Goal: Register for event/course

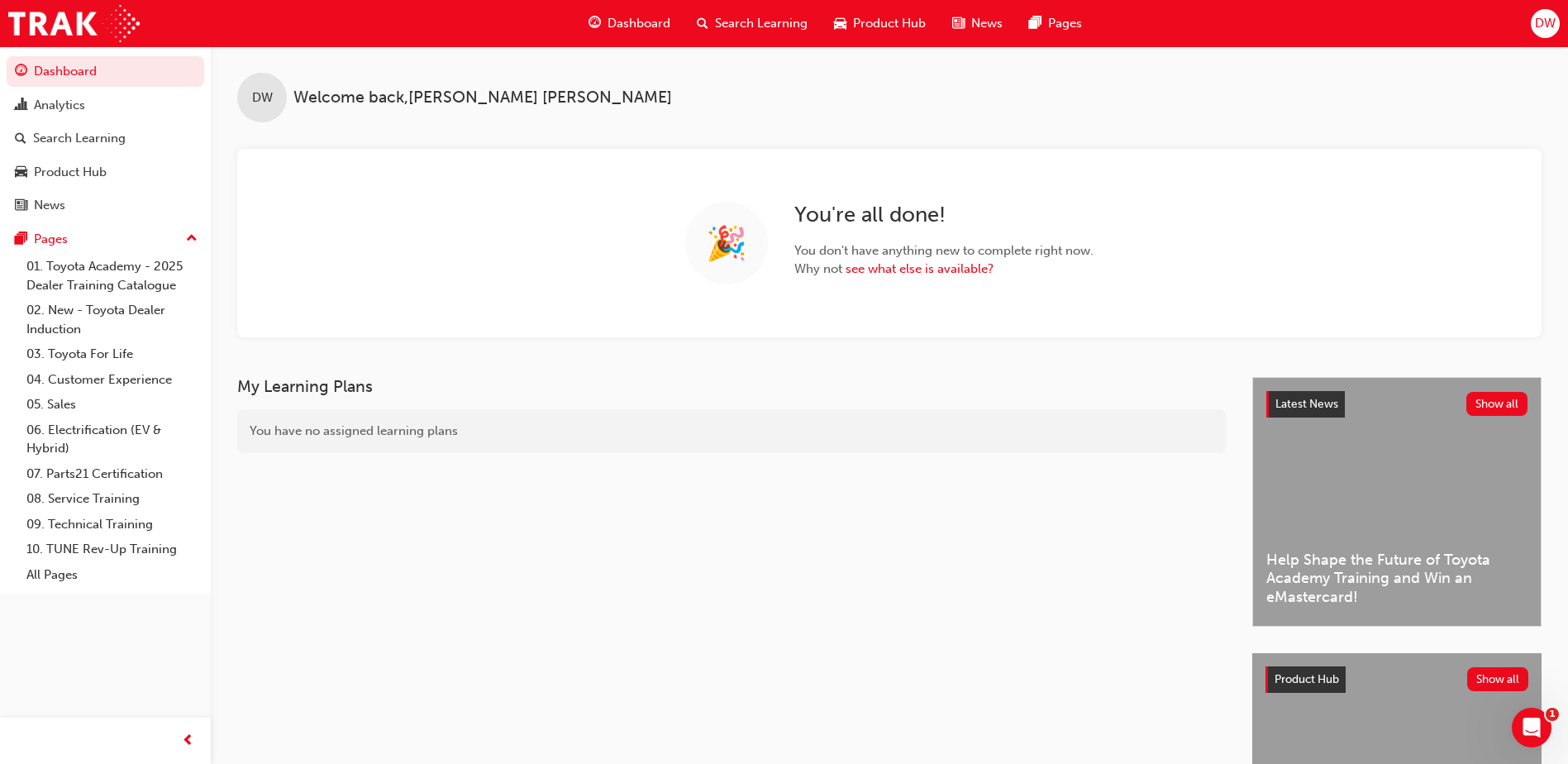
click at [771, 21] on span "Search Learning" at bounding box center [761, 23] width 93 height 19
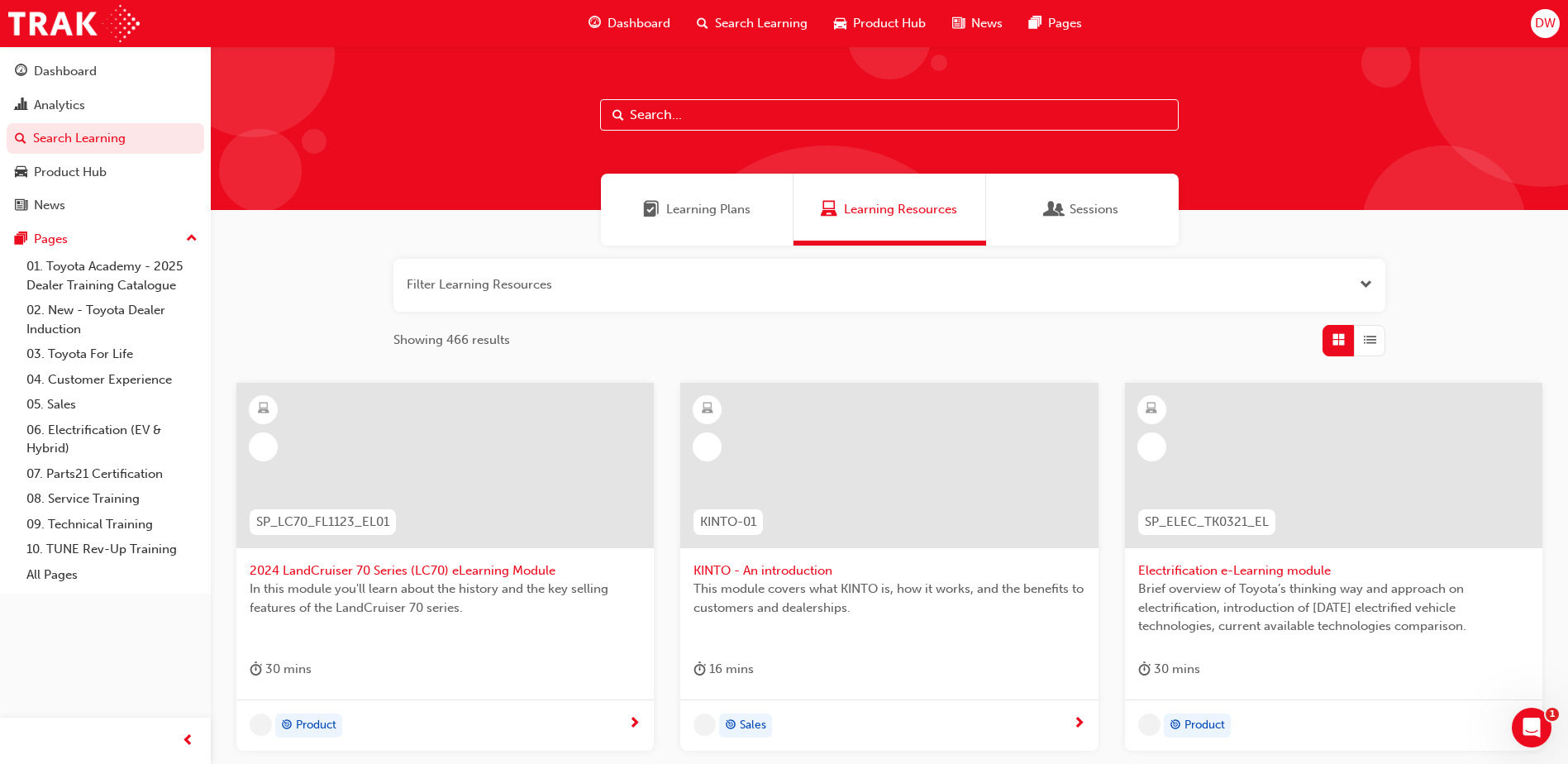
click at [1108, 204] on span "Sessions" at bounding box center [1094, 209] width 49 height 19
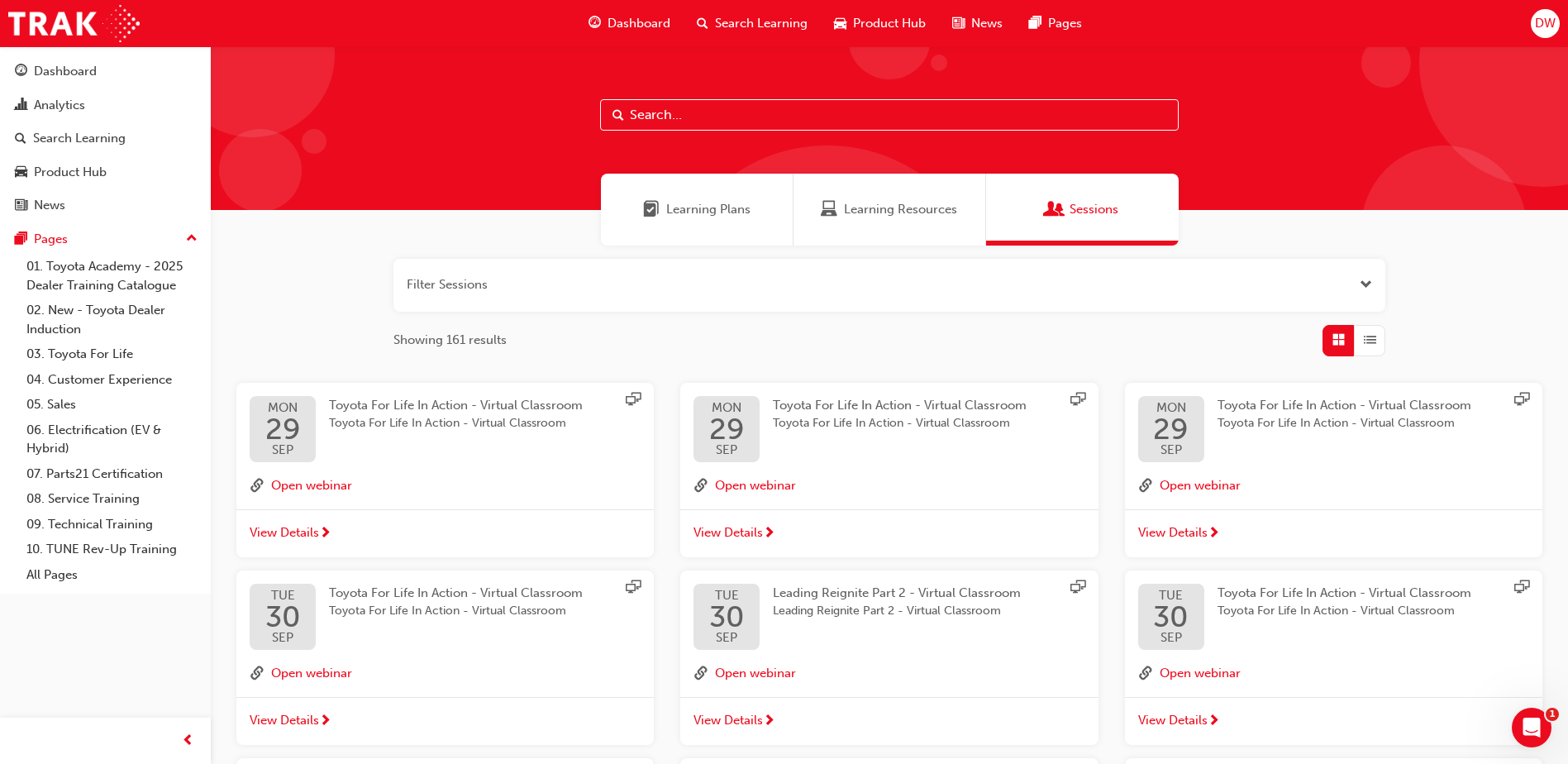
click at [705, 117] on input "text" at bounding box center [889, 114] width 579 height 32
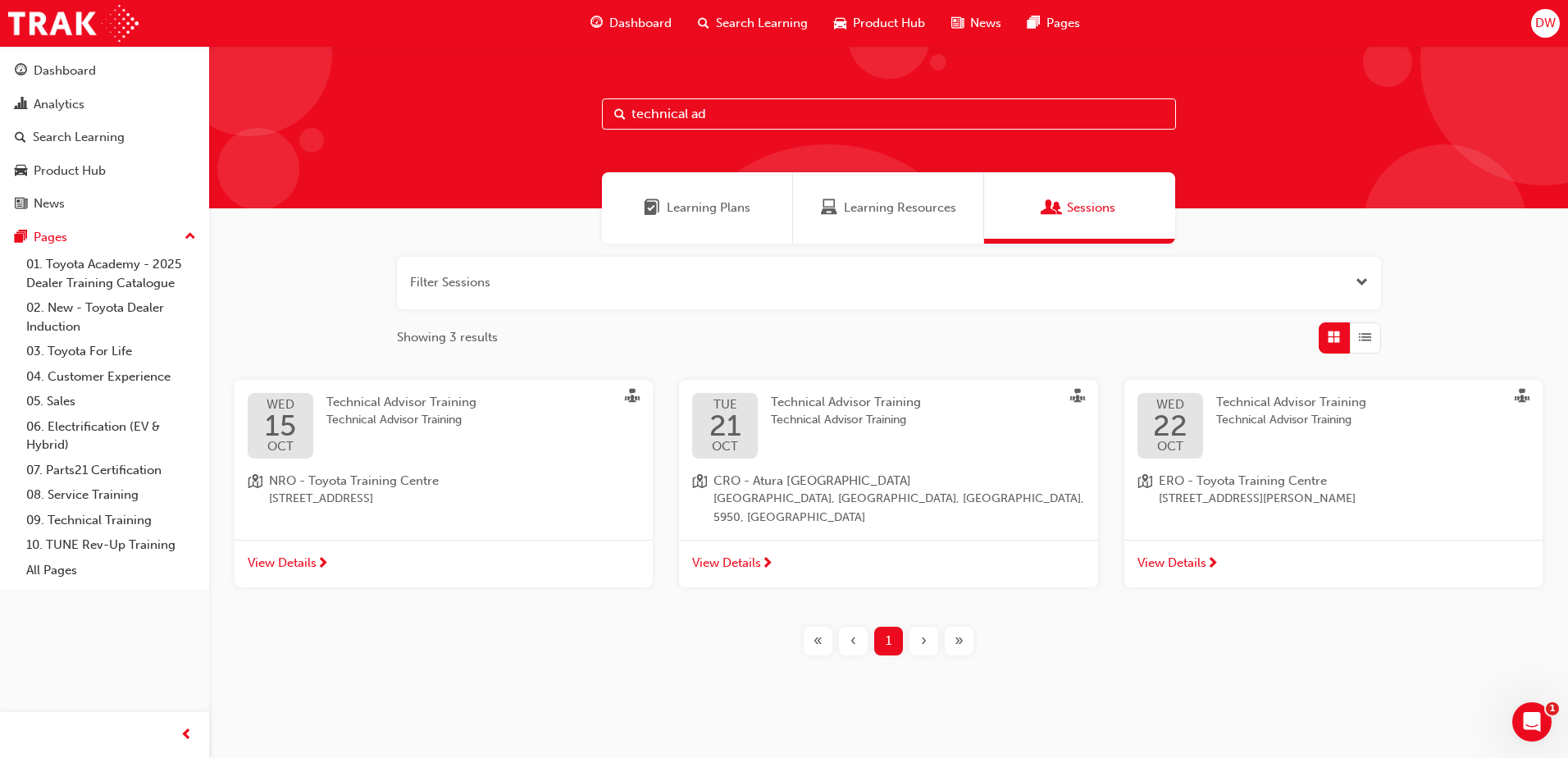
type input "technical ad"
click at [849, 483] on span "CRO - Atura [GEOGRAPHIC_DATA]" at bounding box center [899, 481] width 371 height 19
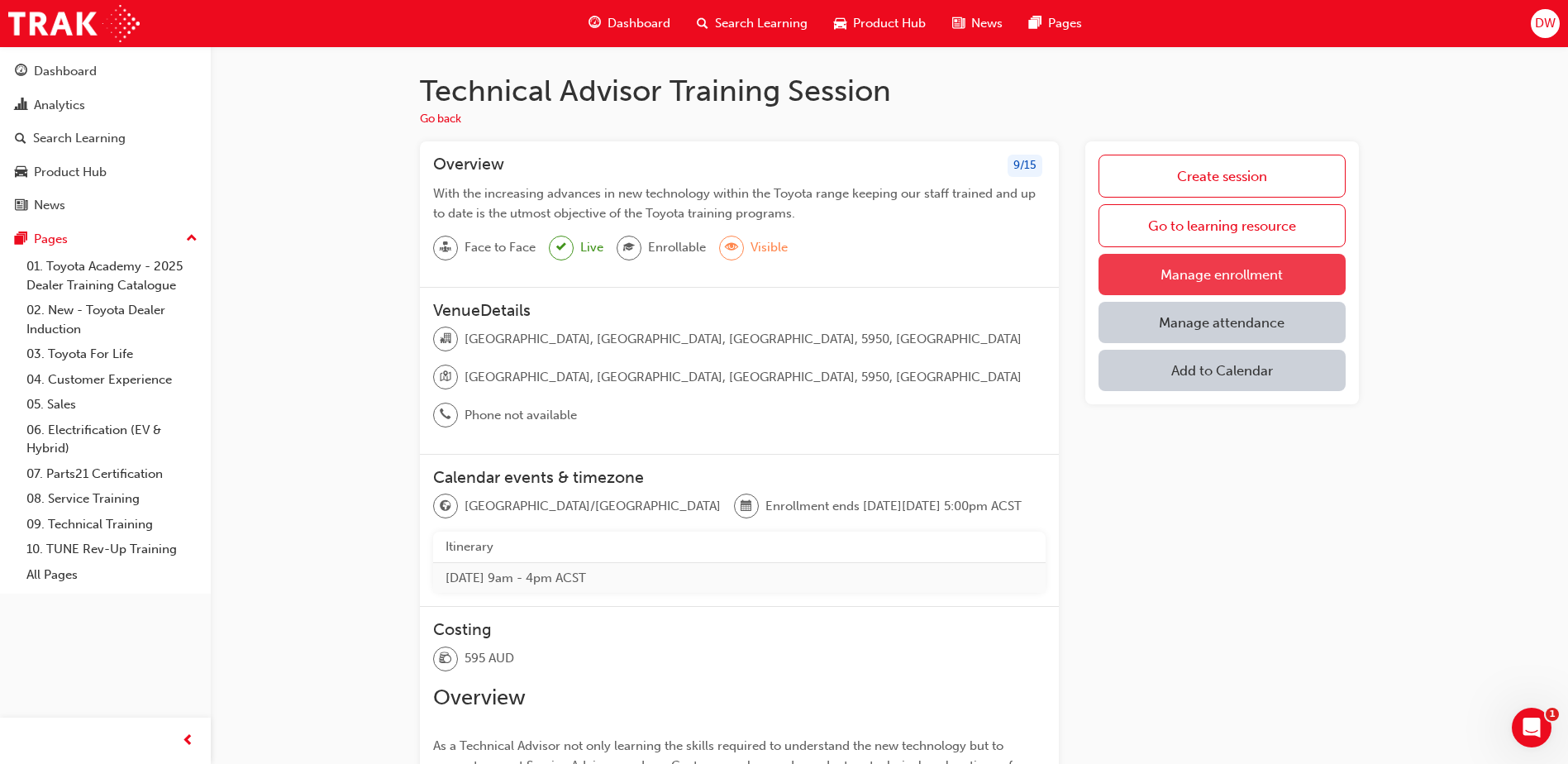
click at [1231, 281] on link "Manage enrollment" at bounding box center [1222, 275] width 247 height 41
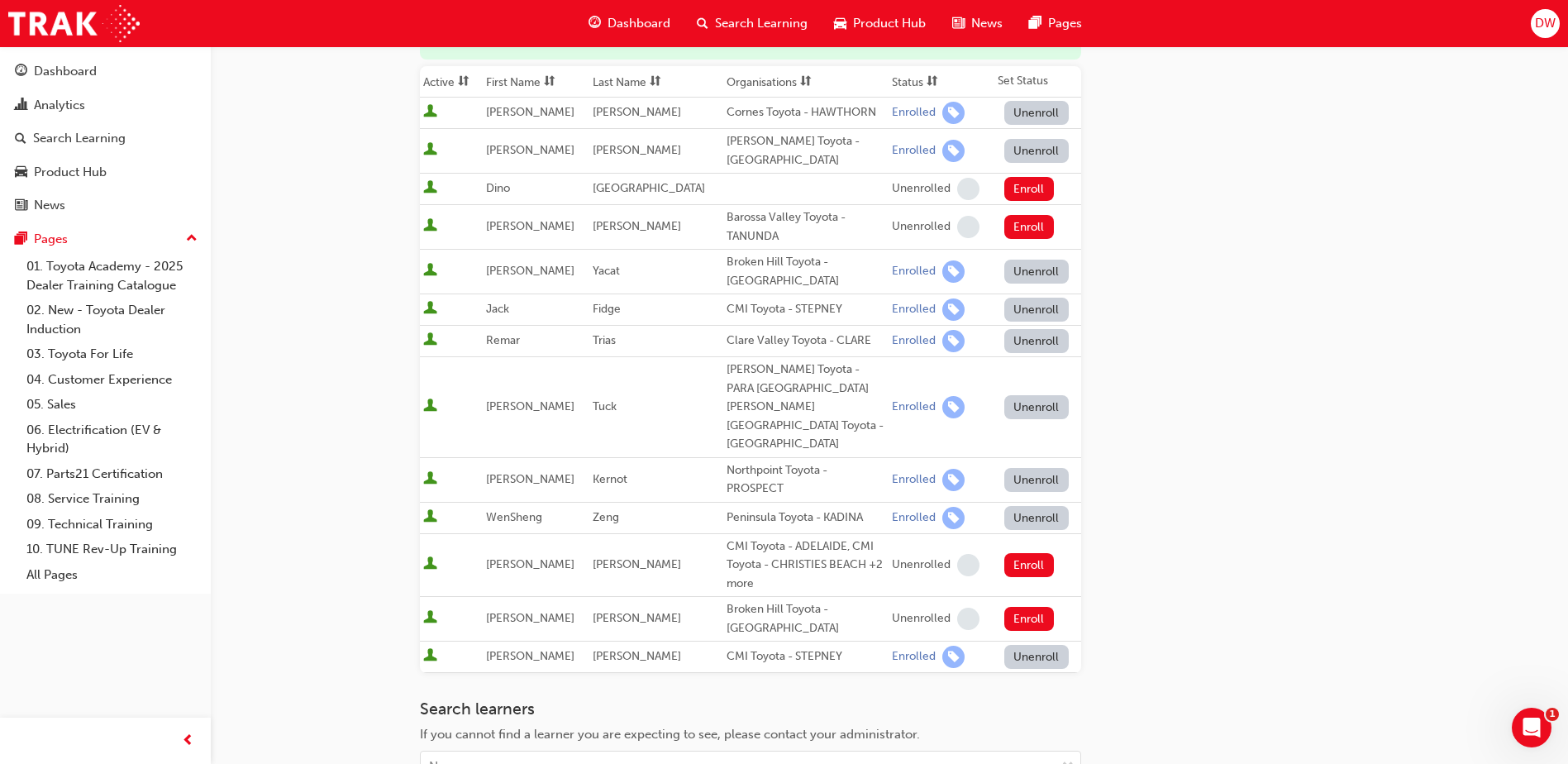
scroll to position [166, 0]
